Goal: Communication & Community: Answer question/provide support

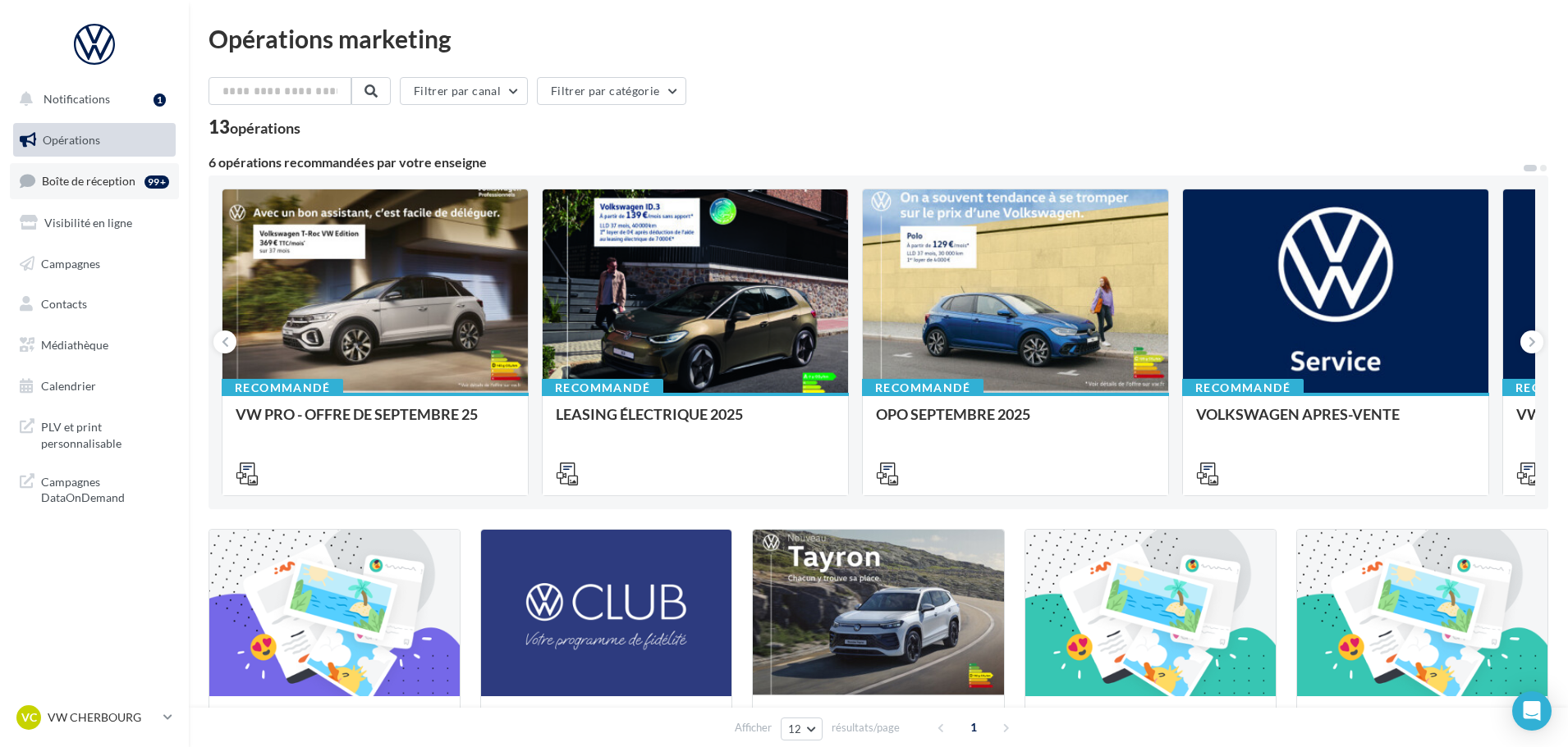
click at [77, 169] on link "Boîte de réception 99+" at bounding box center [94, 181] width 169 height 36
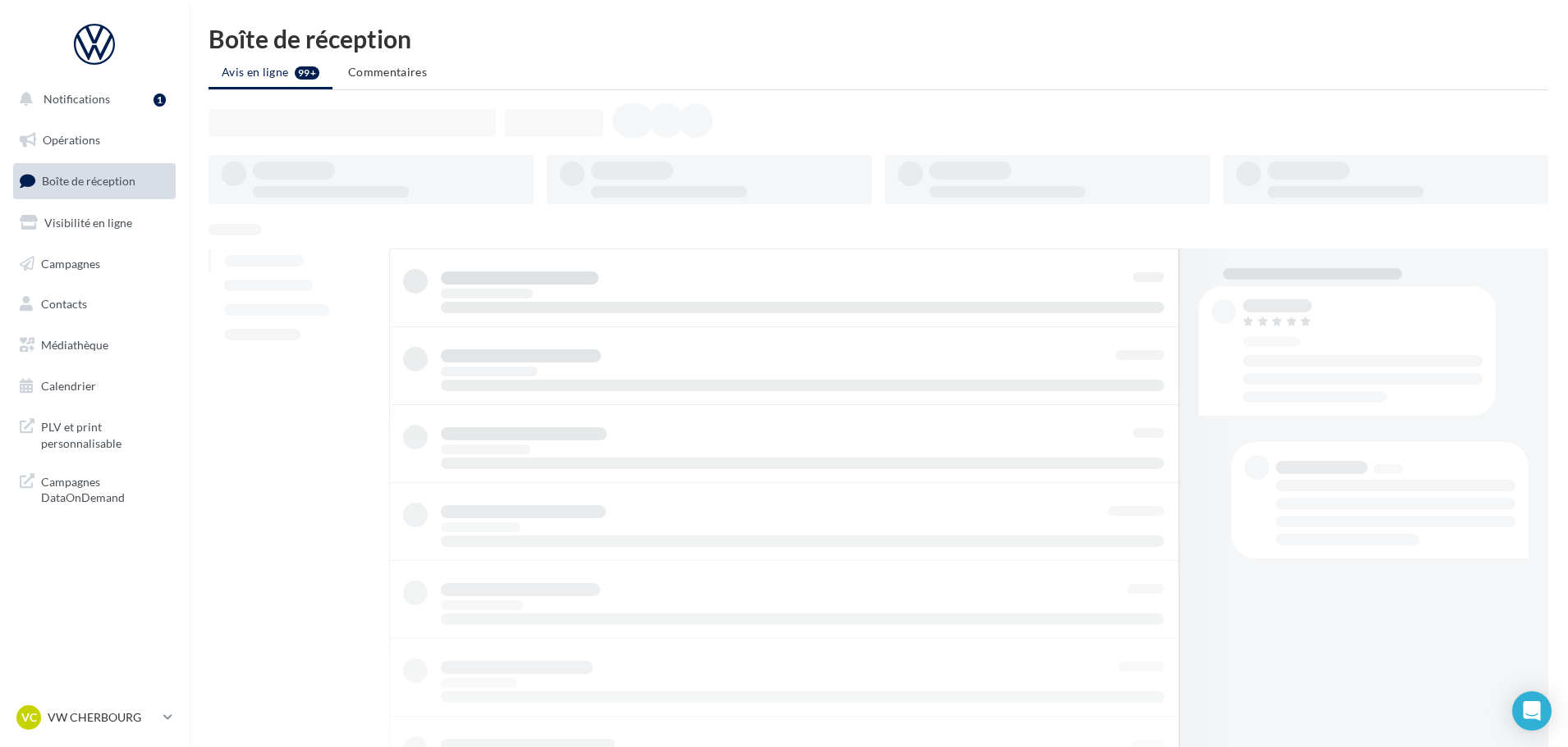
click at [84, 101] on span "Notifications" at bounding box center [77, 99] width 67 height 14
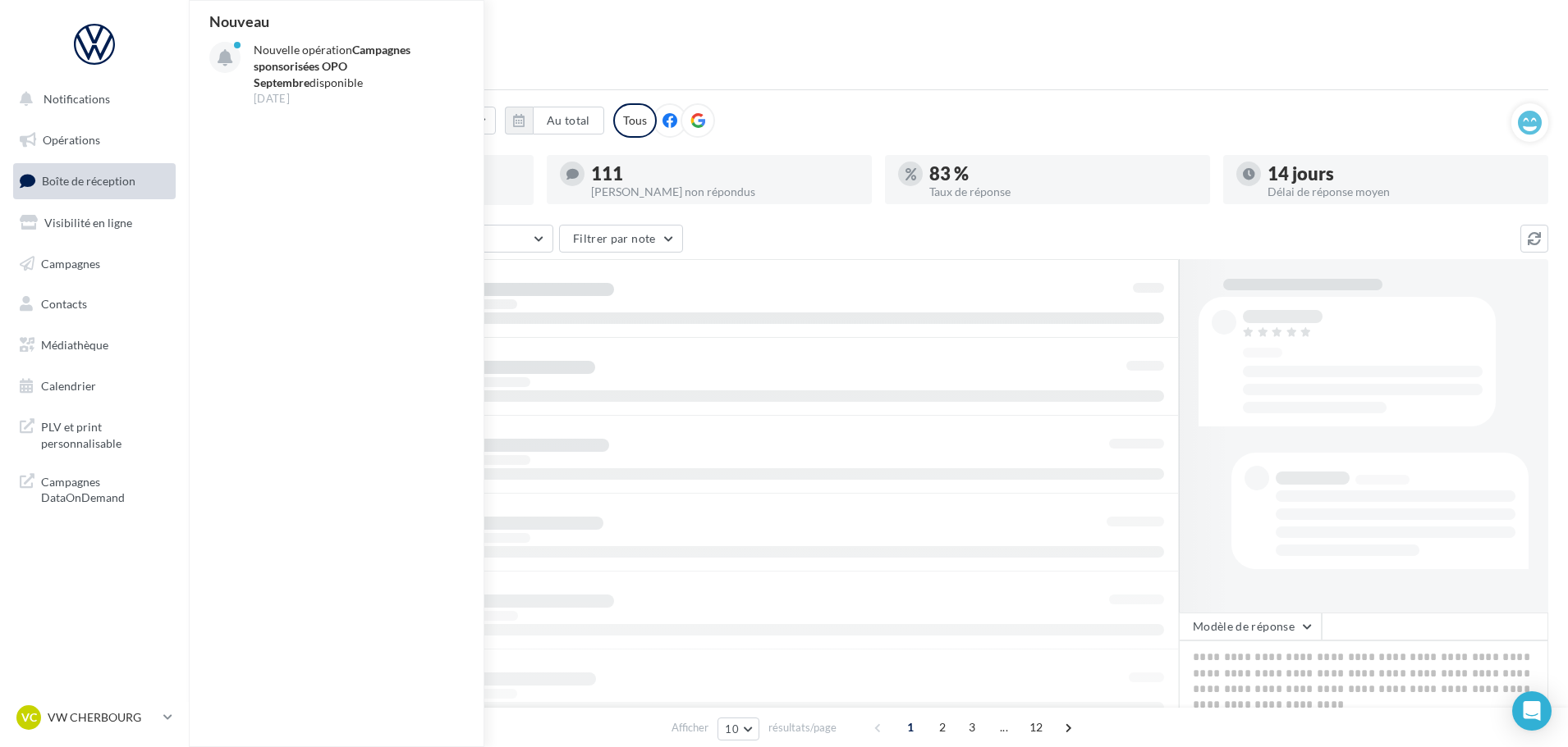
click at [101, 181] on span "Boîte de réception" at bounding box center [89, 180] width 93 height 14
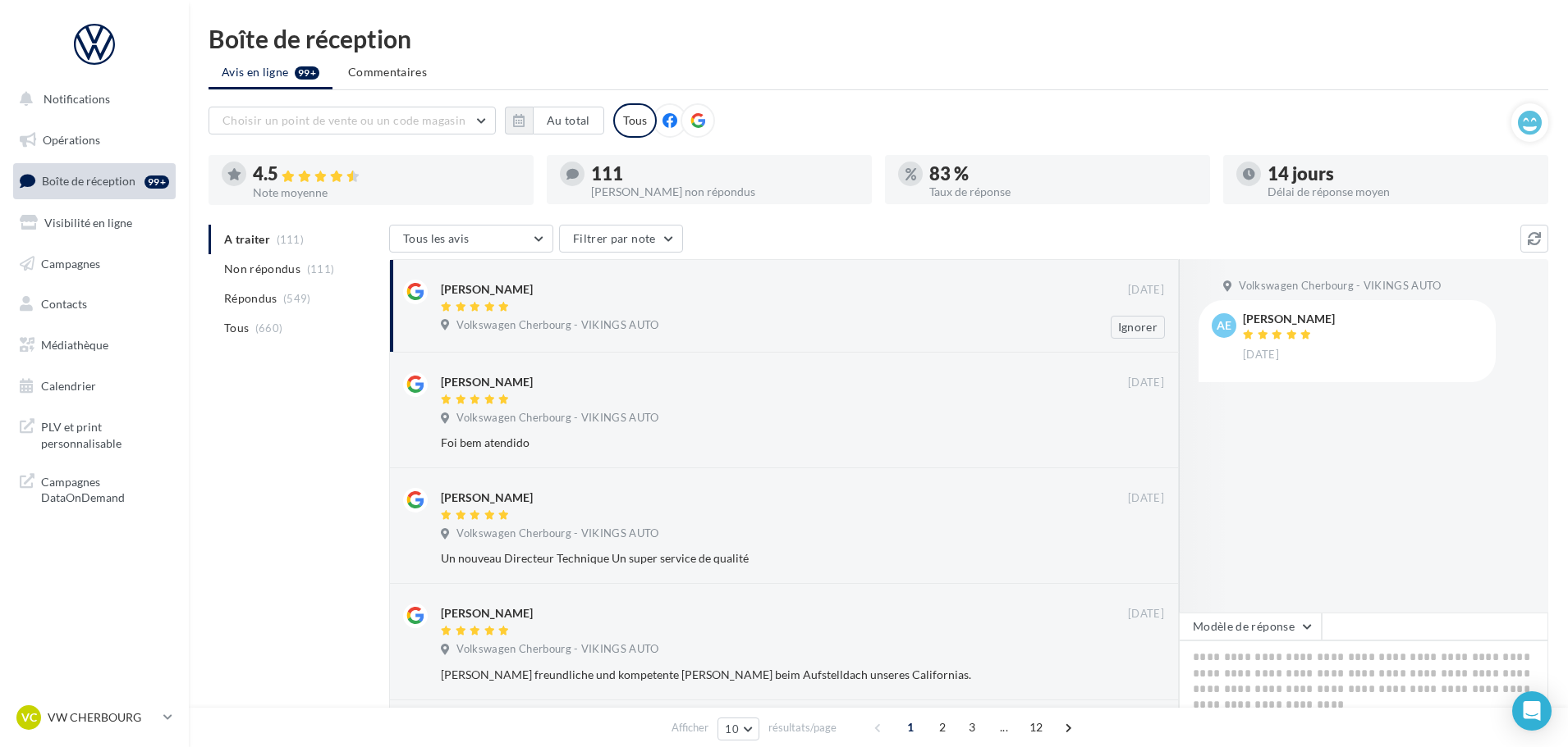
click at [718, 294] on div "[PERSON_NAME]" at bounding box center [784, 288] width 687 height 17
click at [1255, 635] on button "Modèle de réponse" at bounding box center [1250, 626] width 143 height 28
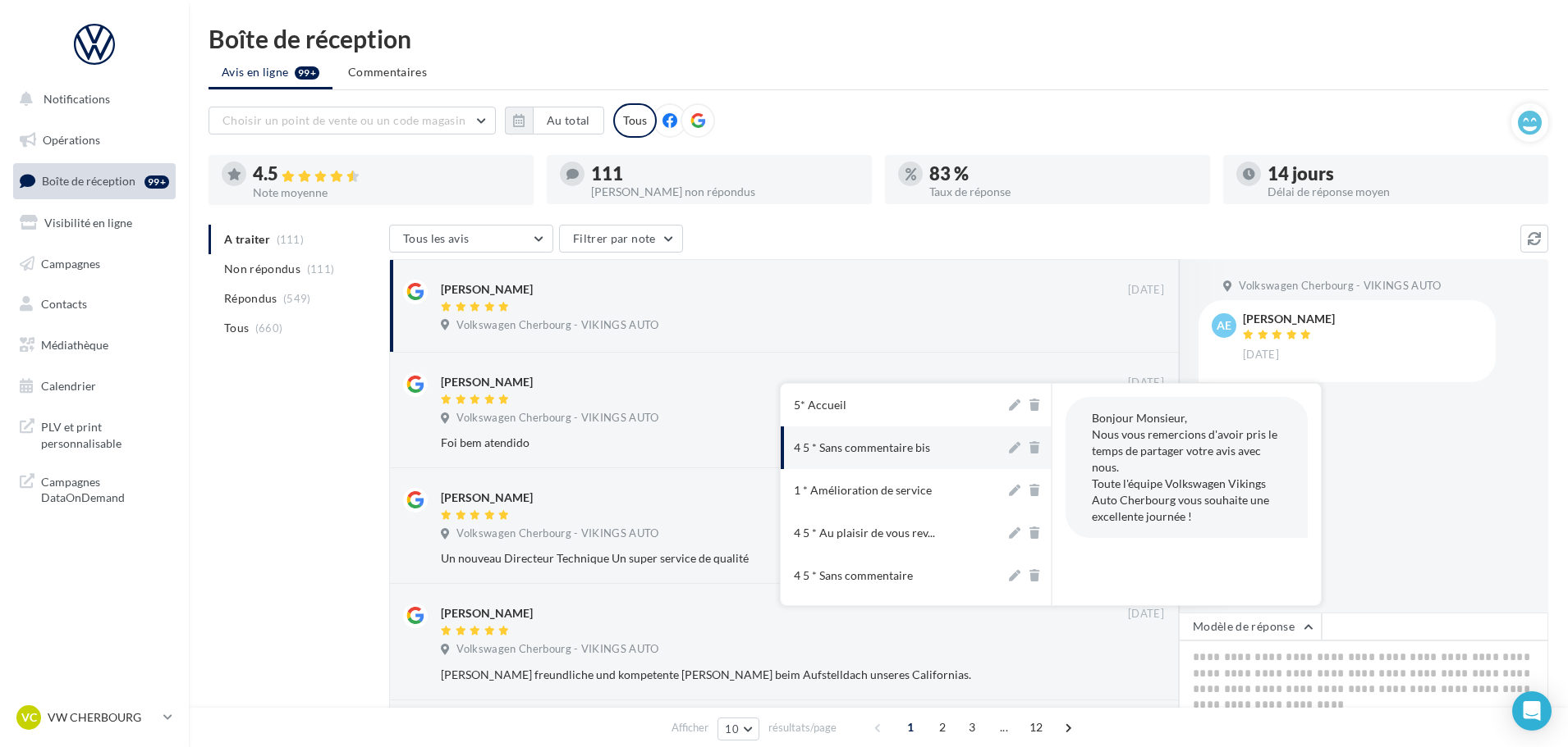
click at [894, 447] on div "4 5 * Sans commentaire bis" at bounding box center [862, 447] width 136 height 16
type textarea "**********"
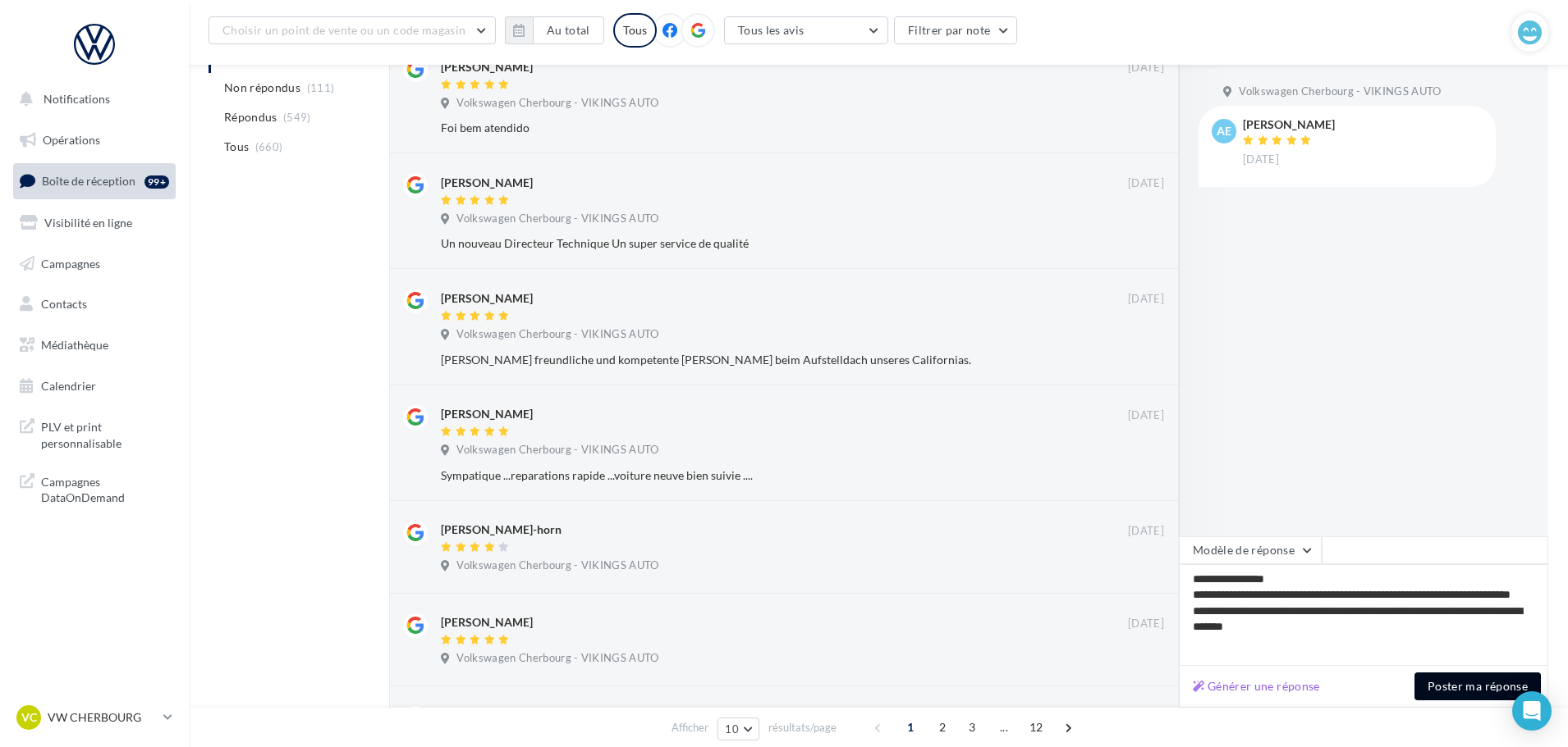
click at [1460, 683] on button "Poster ma réponse" at bounding box center [1478, 686] width 126 height 28
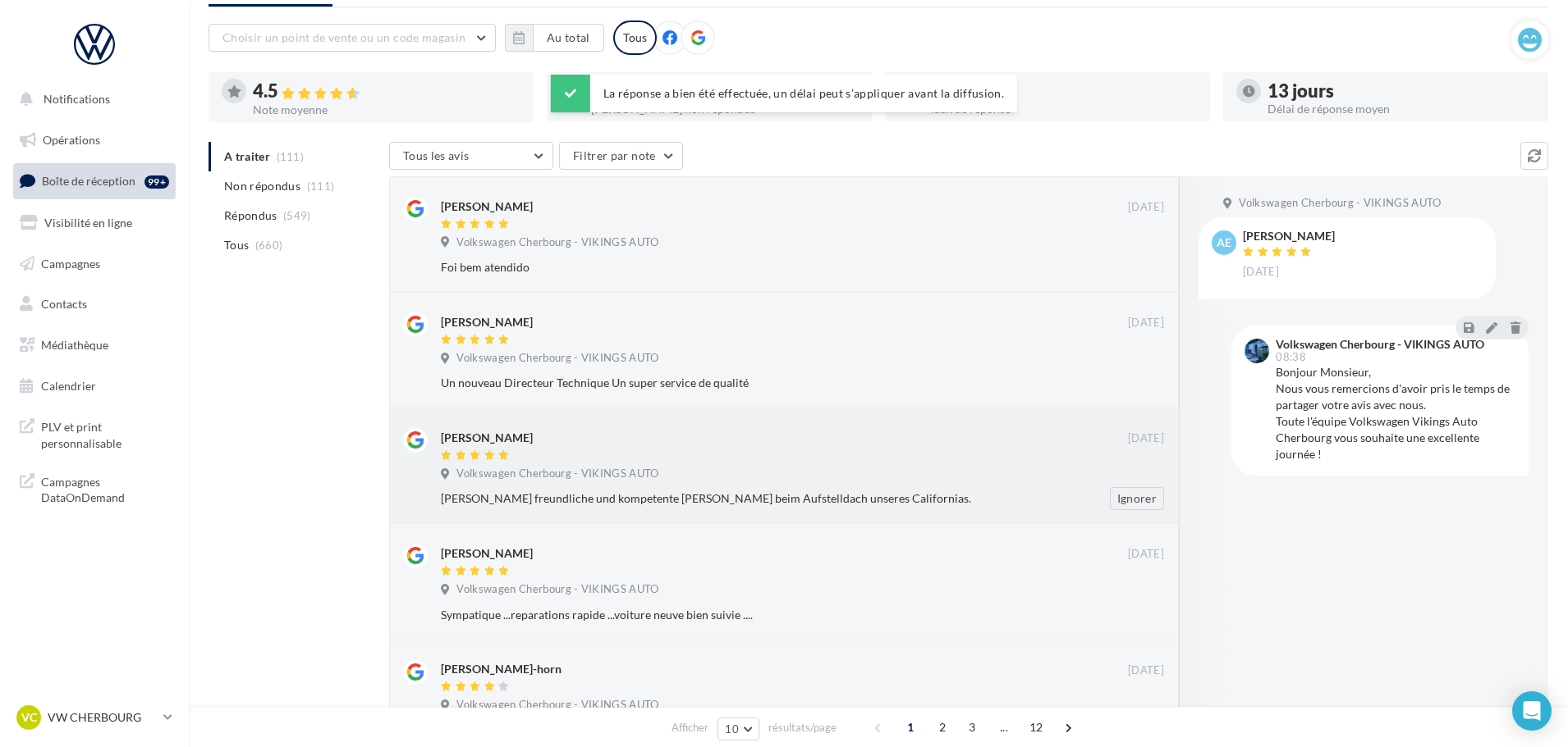
scroll to position [82, 0]
drag, startPoint x: 117, startPoint y: 720, endPoint x: 128, endPoint y: 707, distance: 17.0
click at [117, 720] on p "VW CHERBOURG" at bounding box center [101, 718] width 109 height 16
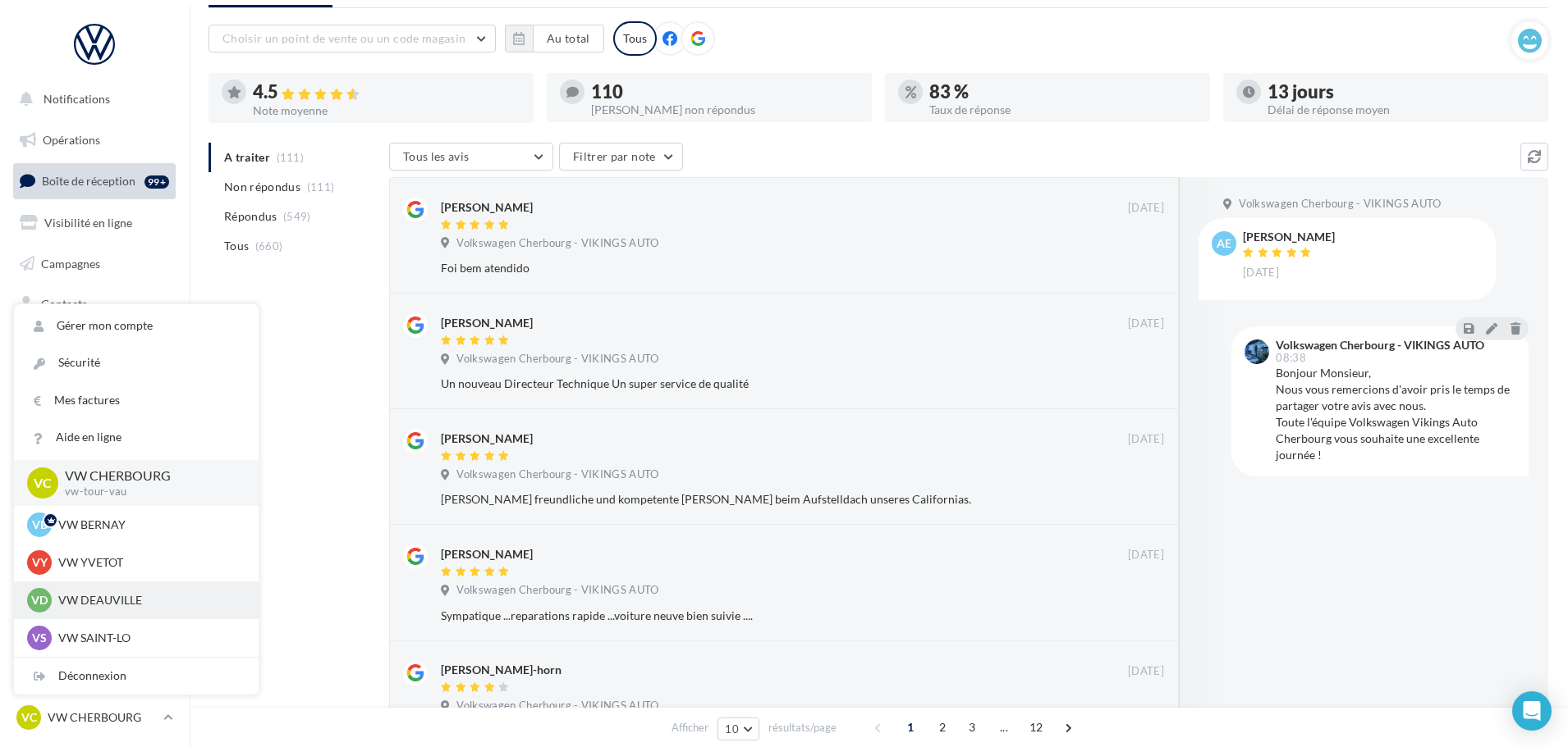
click at [113, 597] on p "VW DEAUVILLE" at bounding box center [149, 600] width 181 height 16
